Goal: Transaction & Acquisition: Purchase product/service

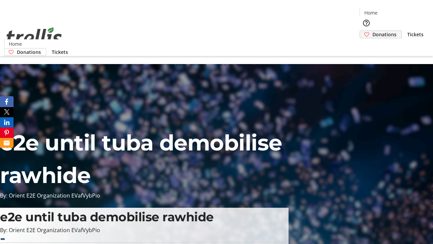
click at [373, 31] on span "Donations" at bounding box center [385, 34] width 24 height 7
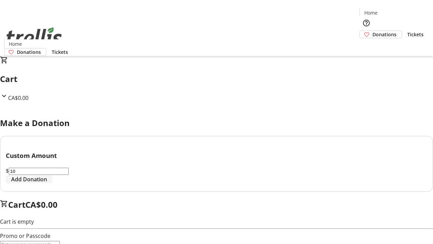
click at [47, 183] on span "Add Donation" at bounding box center [29, 179] width 36 height 8
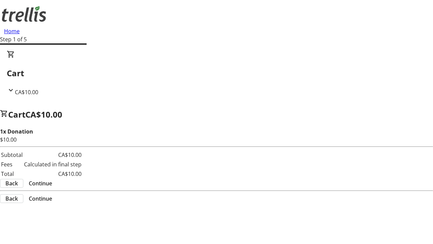
select select "CA"
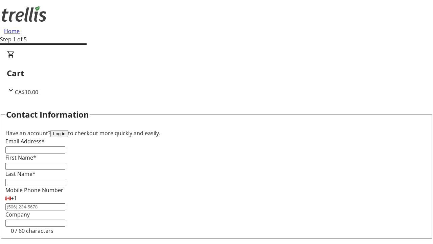
click at [68, 130] on button "Log in" at bounding box center [59, 133] width 18 height 7
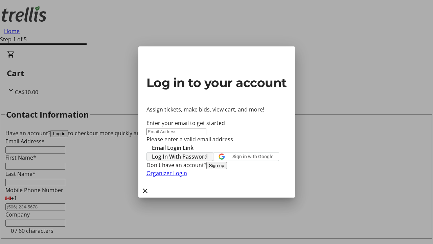
click at [208, 152] on span "Log In With Password" at bounding box center [180, 156] width 56 height 8
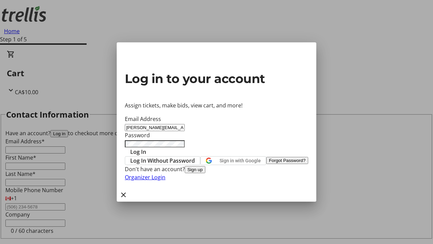
type input "[PERSON_NAME][EMAIL_ADDRESS][DOMAIN_NAME]"
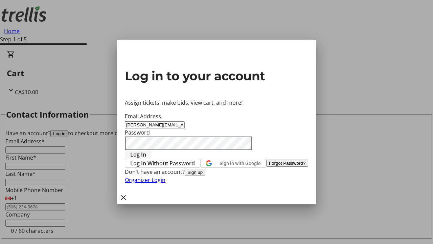
click at [146, 150] on span "Log In" at bounding box center [138, 154] width 16 height 8
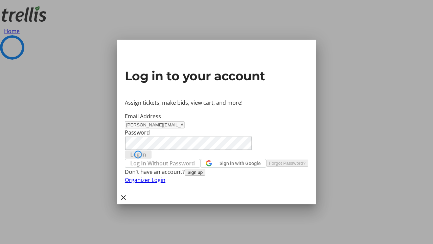
select select "CA"
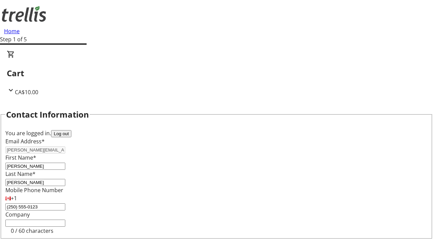
select select "CA"
type input "Kelowna"
select select "BC"
type input "Kelowna"
type input "V1Y 0C2"
